Goal: Check status: Verify the current state of an ongoing process or item

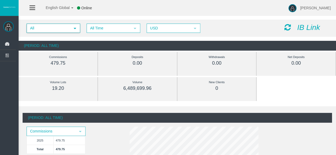
click at [60, 29] on span "All" at bounding box center [48, 28] width 43 height 8
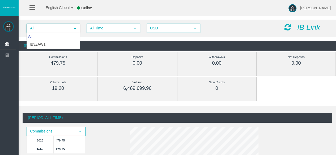
click at [60, 27] on span "All" at bounding box center [48, 28] width 43 height 8
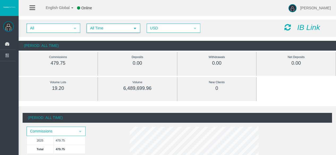
click at [114, 26] on span "All Time" at bounding box center [108, 28] width 43 height 8
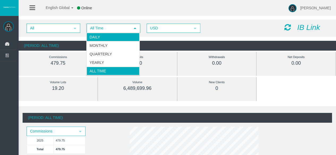
click at [103, 39] on li "Daily" at bounding box center [113, 37] width 53 height 9
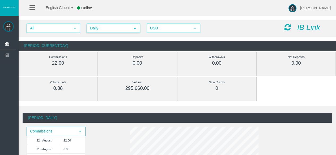
click at [113, 30] on span "Daily" at bounding box center [108, 28] width 43 height 8
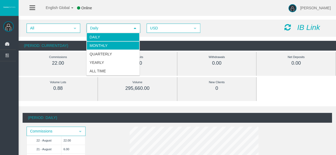
click at [107, 41] on li "Monthly" at bounding box center [113, 45] width 53 height 9
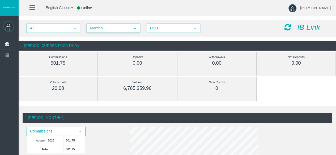
click at [110, 29] on span "Monthly" at bounding box center [108, 28] width 43 height 8
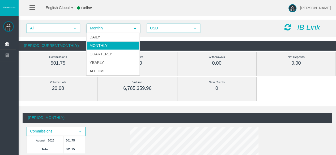
click at [110, 29] on span "Monthly" at bounding box center [108, 28] width 43 height 8
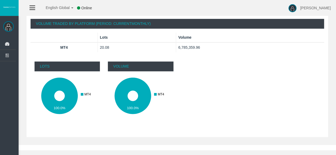
scroll to position [60, 0]
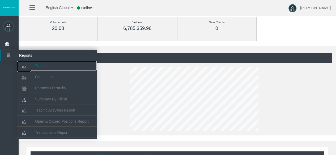
click at [43, 65] on span "Trading" at bounding box center [41, 66] width 12 height 4
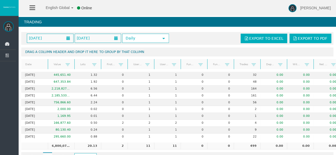
scroll to position [18, 0]
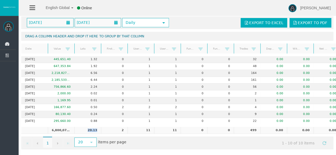
drag, startPoint x: 85, startPoint y: 127, endPoint x: 97, endPoint y: 127, distance: 12.0
click at [97, 127] on td "20.13" at bounding box center [87, 130] width 27 height 7
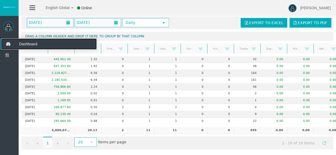
click at [30, 46] on span "Dashboard" at bounding box center [41, 44] width 52 height 11
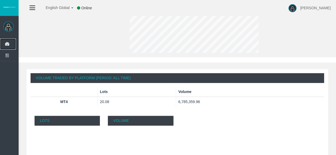
scroll to position [139, 0]
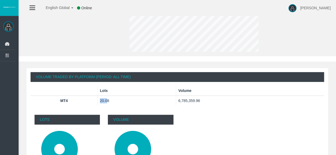
drag, startPoint x: 107, startPoint y: 101, endPoint x: 94, endPoint y: 104, distance: 13.7
click at [94, 104] on tr "MT4 20.08 6,785,359.96" at bounding box center [178, 101] width 294 height 10
click at [94, 104] on th "MT4" at bounding box center [64, 101] width 67 height 10
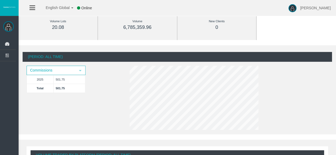
scroll to position [0, 0]
